Goal: Share content

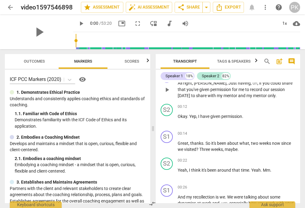
scroll to position [27, 0]
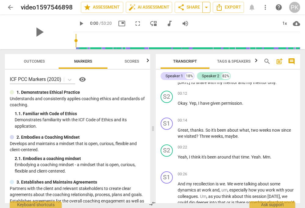
click at [207, 8] on span "arrow_drop_down" at bounding box center [206, 7] width 7 height 7
click at [191, 7] on span "share Share" at bounding box center [188, 7] width 23 height 7
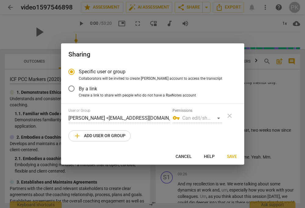
click at [94, 139] on span "add Add user or group" at bounding box center [100, 135] width 52 height 7
radio input "false"
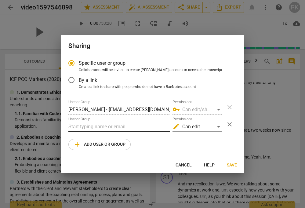
click at [96, 127] on input "text" at bounding box center [119, 127] width 102 height 10
type input "t"
paste input "[PERSON_NAME][EMAIL_ADDRESS][DOMAIN_NAME]"
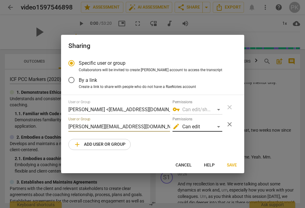
type input "[PERSON_NAME][EMAIL_ADDRESS][DOMAIN_NAME]"
click at [221, 125] on div "edit Can edit" at bounding box center [198, 127] width 50 height 10
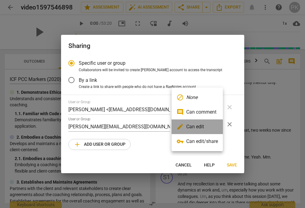
click at [221, 125] on li "edit Can edit" at bounding box center [197, 126] width 51 height 15
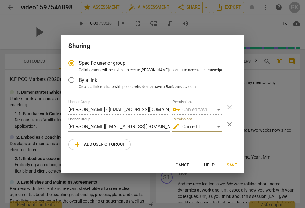
click at [228, 166] on span "Save" at bounding box center [232, 165] width 10 height 6
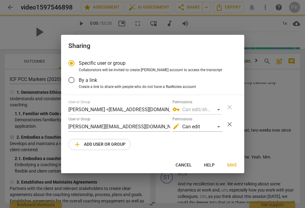
radio input "false"
type input "[PERSON_NAME] <[PERSON_NAME][EMAIL_ADDRESS][DOMAIN_NAME]>"
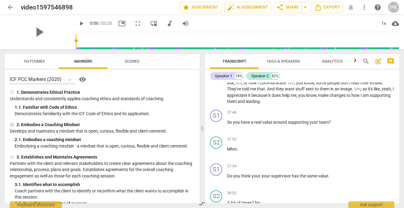
scroll to position [3023, 0]
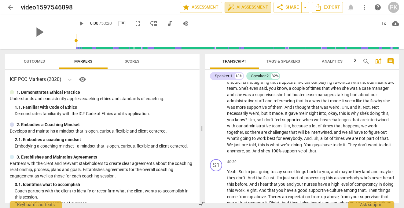
click at [242, 11] on button "auto_fix_high AI Assessment" at bounding box center [247, 7] width 46 height 11
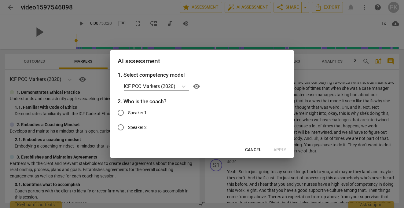
click at [119, 114] on input "Speaker 1" at bounding box center [120, 112] width 15 height 15
radio input "true"
click at [250, 150] on span "Cancel" at bounding box center [253, 150] width 16 height 6
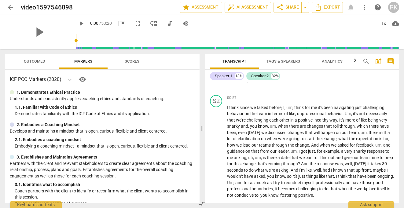
scroll to position [0, 0]
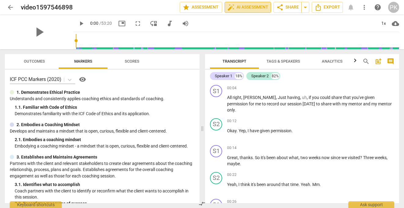
click at [238, 6] on span "auto_fix_high AI Assessment" at bounding box center [247, 7] width 41 height 7
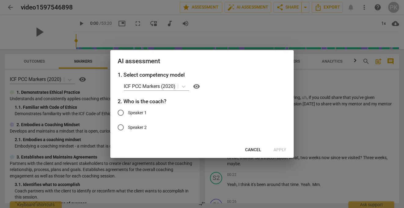
click at [124, 112] on input "Speaker 1" at bounding box center [120, 112] width 15 height 15
radio input "true"
click at [253, 145] on button "Cancel" at bounding box center [253, 149] width 26 height 11
